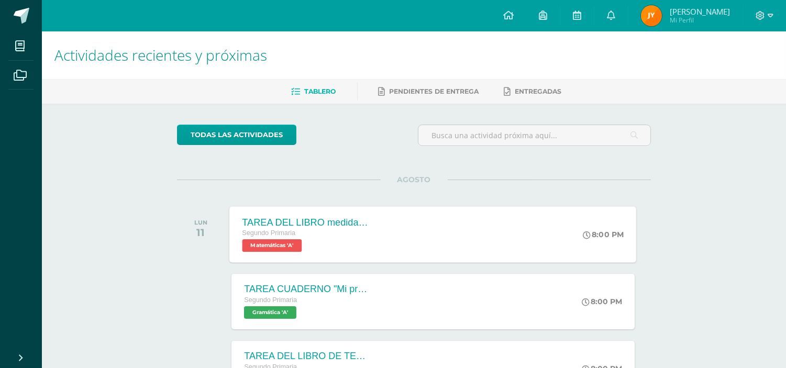
click at [268, 241] on span "Matemáticas 'A'" at bounding box center [272, 245] width 60 height 13
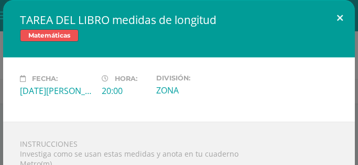
click at [337, 19] on button at bounding box center [340, 18] width 30 height 36
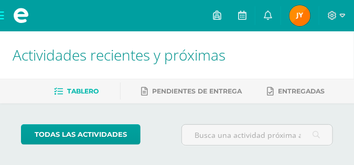
drag, startPoint x: 35, startPoint y: 136, endPoint x: 14, endPoint y: 54, distance: 84.3
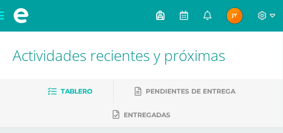
click at [162, 15] on icon at bounding box center [160, 14] width 8 height 9
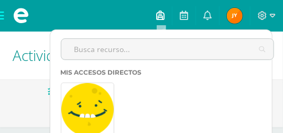
click at [162, 15] on icon at bounding box center [160, 14] width 8 height 9
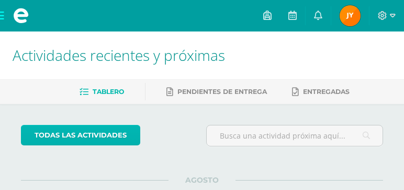
click at [114, 135] on link "todas las Actividades" at bounding box center [80, 135] width 119 height 20
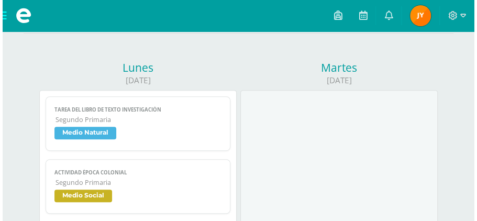
scroll to position [175, 0]
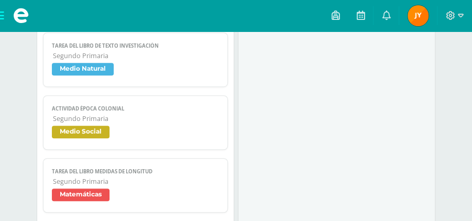
click at [110, 58] on span "Segundo Primaria" at bounding box center [136, 55] width 166 height 9
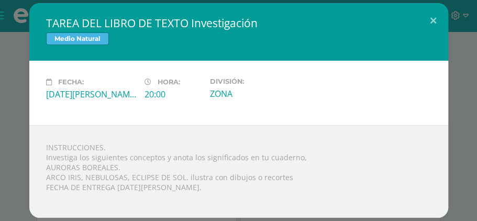
drag, startPoint x: 434, startPoint y: 17, endPoint x: 520, endPoint y: 21, distance: 86.5
click at [404, 21] on div "TAREA DEL LIBRO DE TEXTO Investigación Medio Natural Fecha: [DATE][PERSON_NAME]…" at bounding box center [238, 110] width 477 height 221
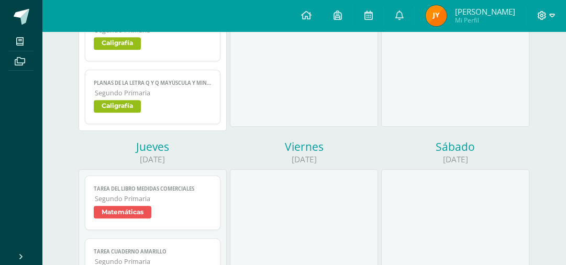
scroll to position [567, 0]
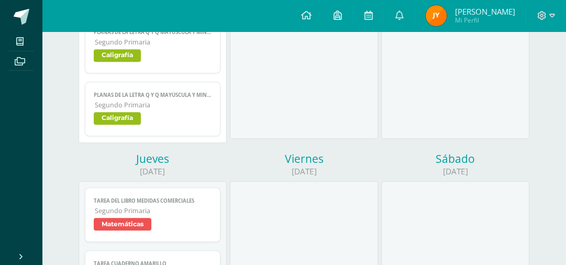
drag, startPoint x: 556, startPoint y: 17, endPoint x: 260, endPoint y: 143, distance: 321.7
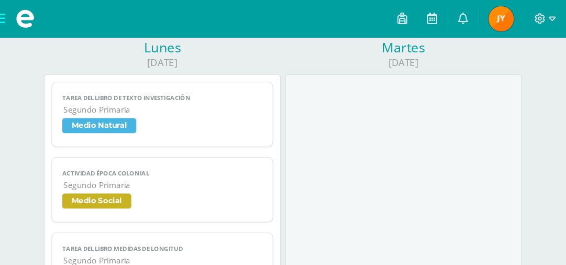
scroll to position [139, 0]
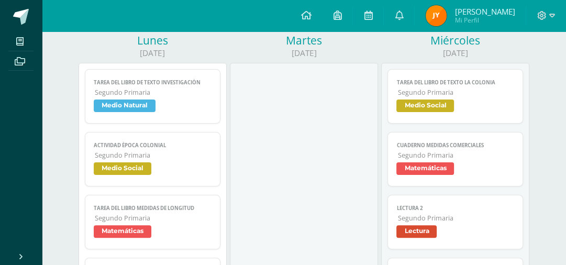
drag, startPoint x: 115, startPoint y: 174, endPoint x: 130, endPoint y: 198, distance: 28.8
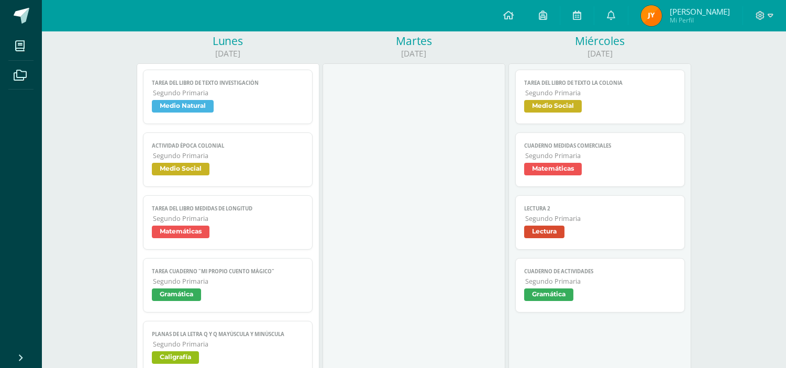
drag, startPoint x: 141, startPoint y: 156, endPoint x: 156, endPoint y: 172, distance: 21.1
click at [173, 189] on div "TAREA DEL LIBRO DE TEXTO Investigación Medio Natural Fecha: [DATE][PERSON_NAME]…" at bounding box center [228, 317] width 170 height 494
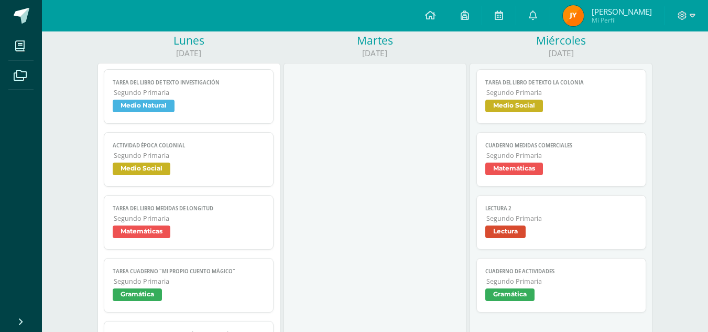
click at [123, 144] on span "ACTIVIDAD ÉPOCA COLONIAL" at bounding box center [189, 145] width 152 height 7
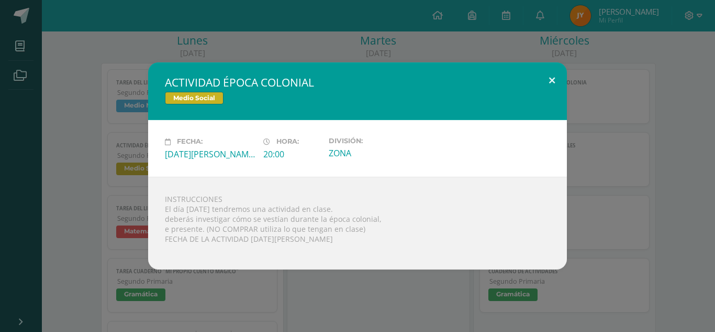
click at [404, 73] on button at bounding box center [552, 80] width 30 height 36
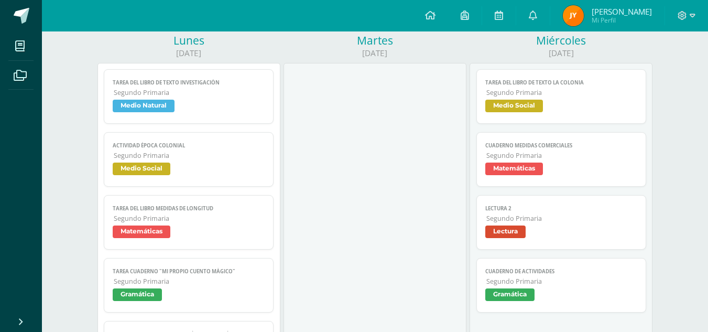
drag, startPoint x: 549, startPoint y: 73, endPoint x: 175, endPoint y: 292, distance: 433.3
click at [175, 189] on span "Gramática" at bounding box center [189, 295] width 152 height 15
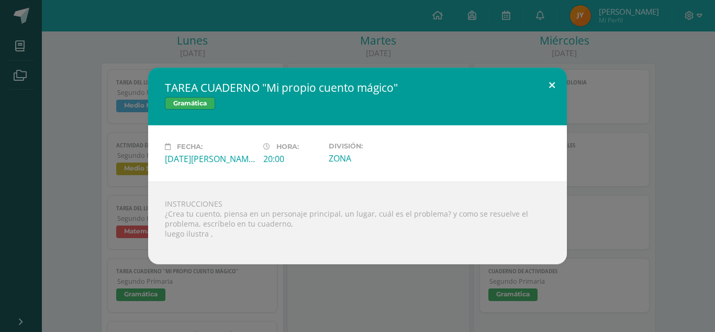
drag, startPoint x: 546, startPoint y: 84, endPoint x: 606, endPoint y: 93, distance: 60.9
click at [404, 105] on div "TAREA CUADERNO "Mi propio cuento mágico" Gramática Fecha: [DATE][PERSON_NAME] H…" at bounding box center [357, 166] width 715 height 332
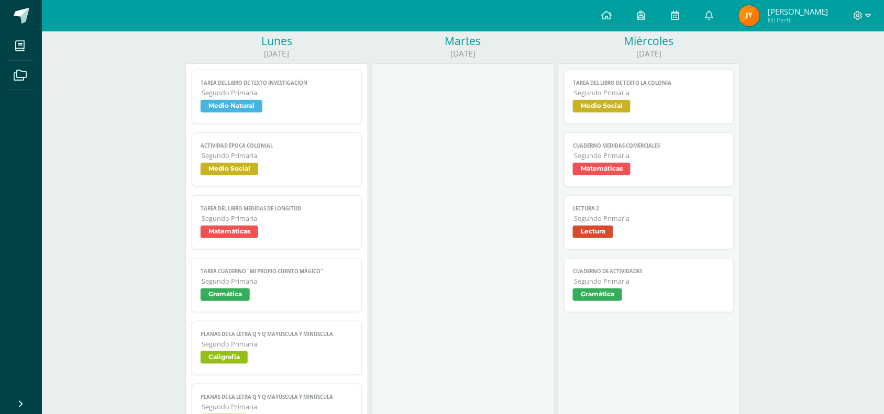
click at [286, 98] on link "TAREA DEL LIBRO DE TEXTO Investigación Segundo Primaria Medio Natural" at bounding box center [277, 97] width 170 height 54
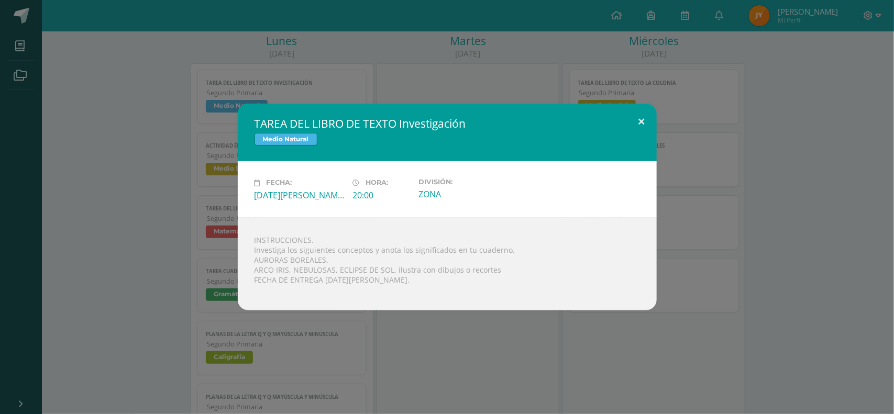
click at [404, 115] on button at bounding box center [642, 122] width 30 height 36
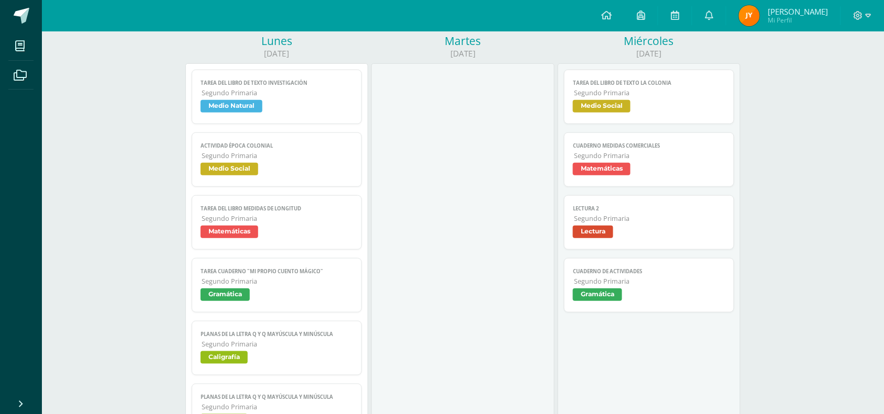
click at [404, 115] on span "Medio Social" at bounding box center [649, 107] width 152 height 15
